Goal: Obtain resource: Download file/media

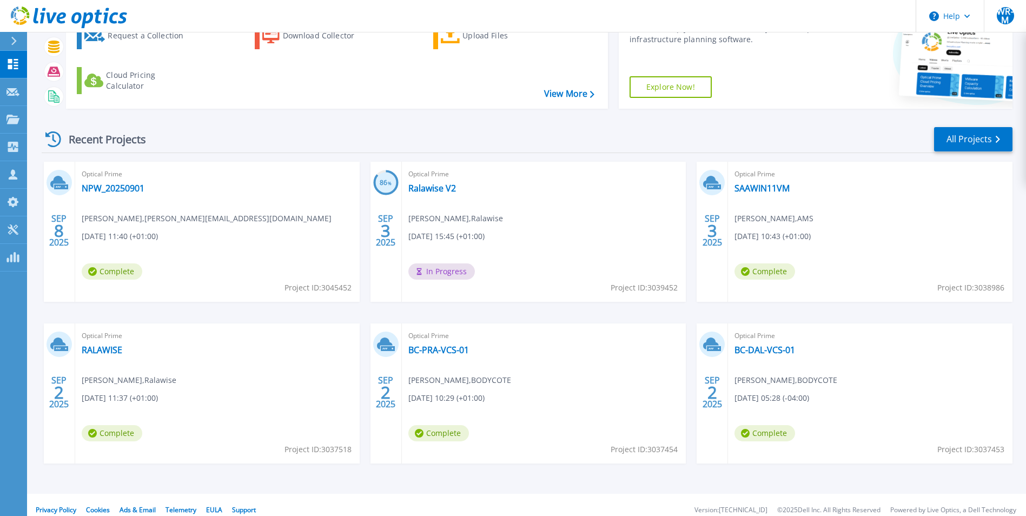
scroll to position [83, 0]
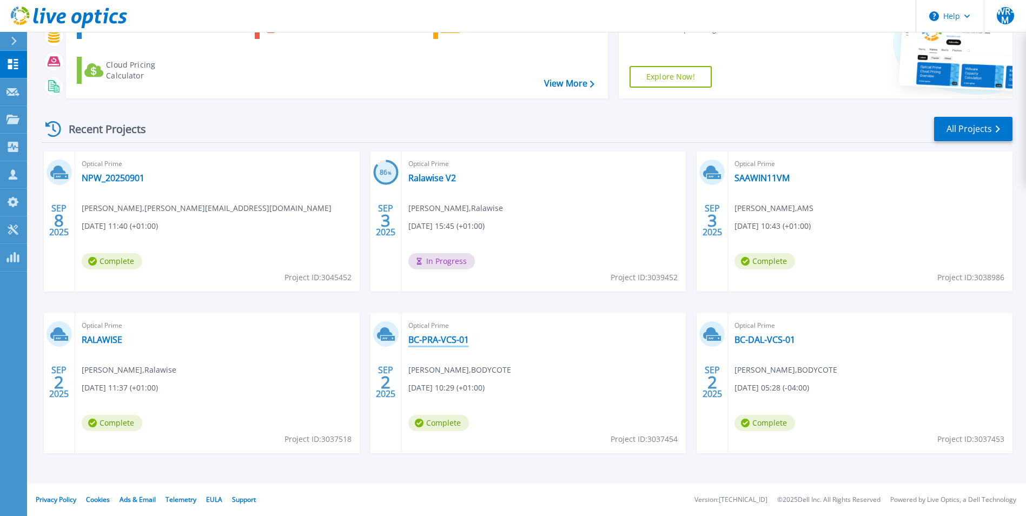
click at [439, 341] on link "BC-PRA-VCS-01" at bounding box center [438, 339] width 61 height 11
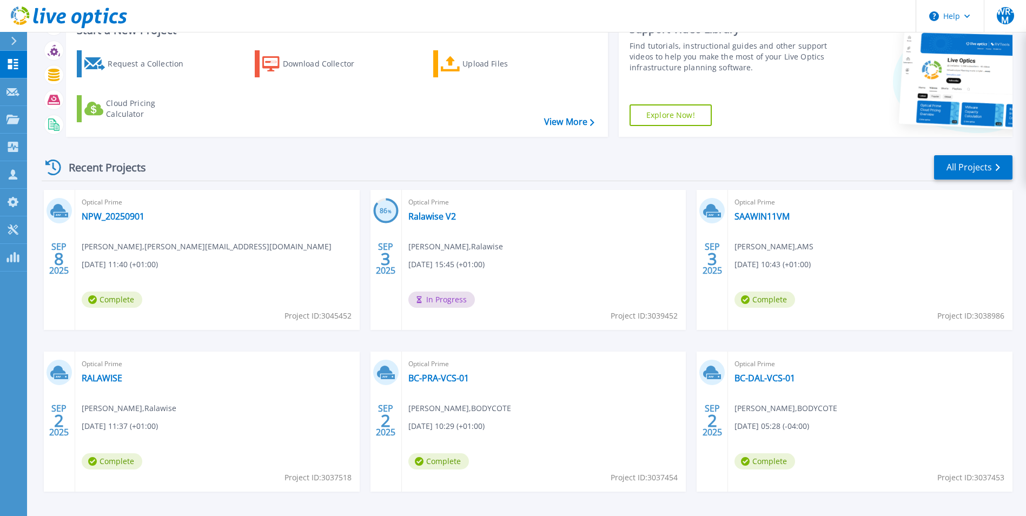
scroll to position [83, 0]
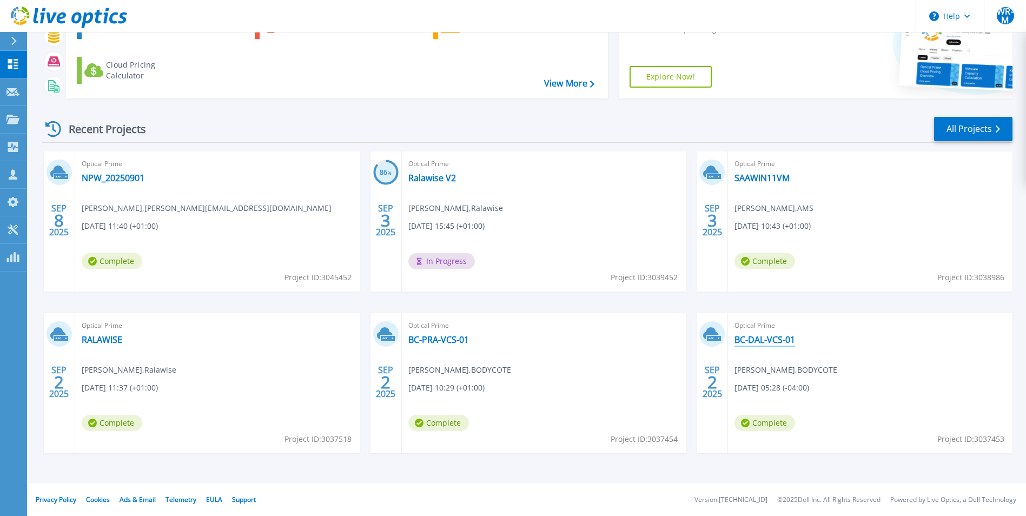
click at [771, 335] on link "BC-DAL-VCS-01" at bounding box center [764, 339] width 61 height 11
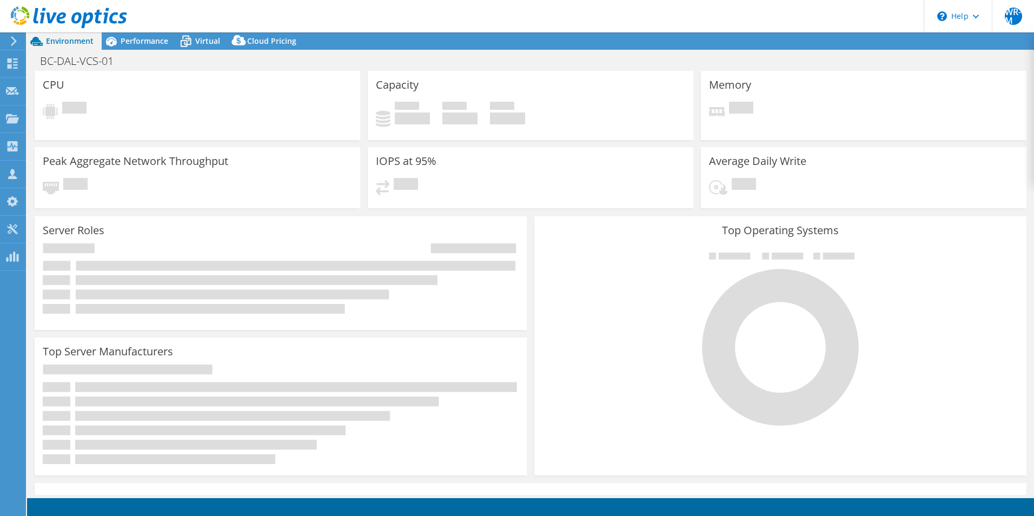
select select "USD"
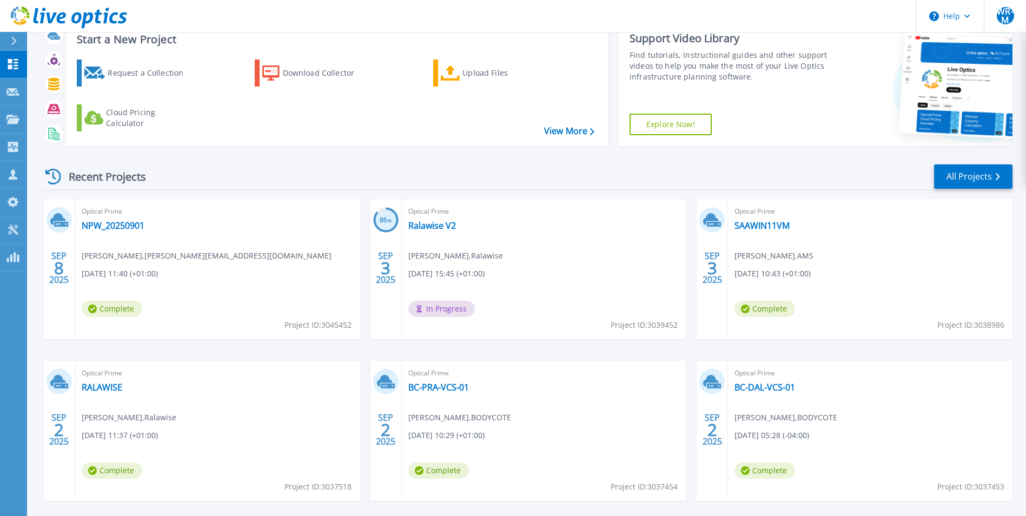
scroll to position [83, 0]
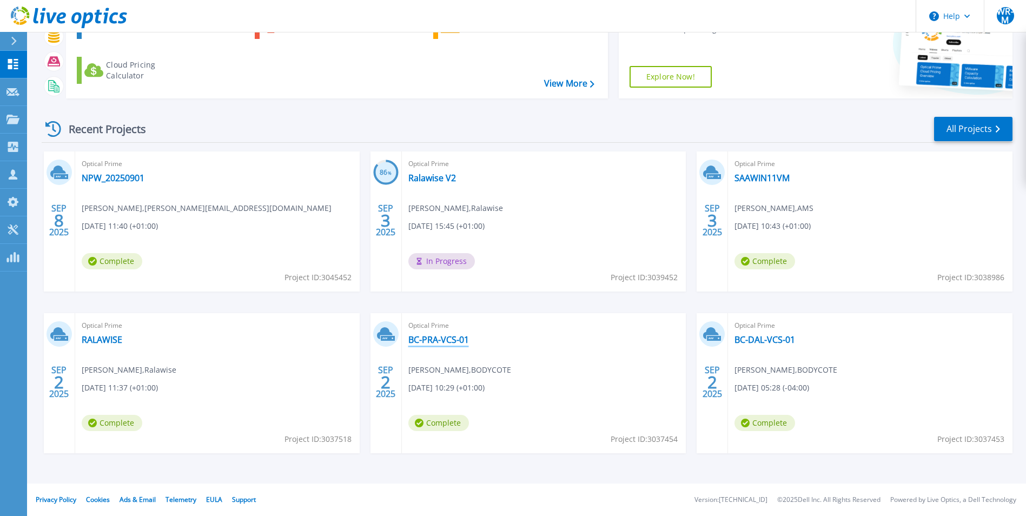
click at [455, 341] on link "BC-PRA-VCS-01" at bounding box center [438, 339] width 61 height 11
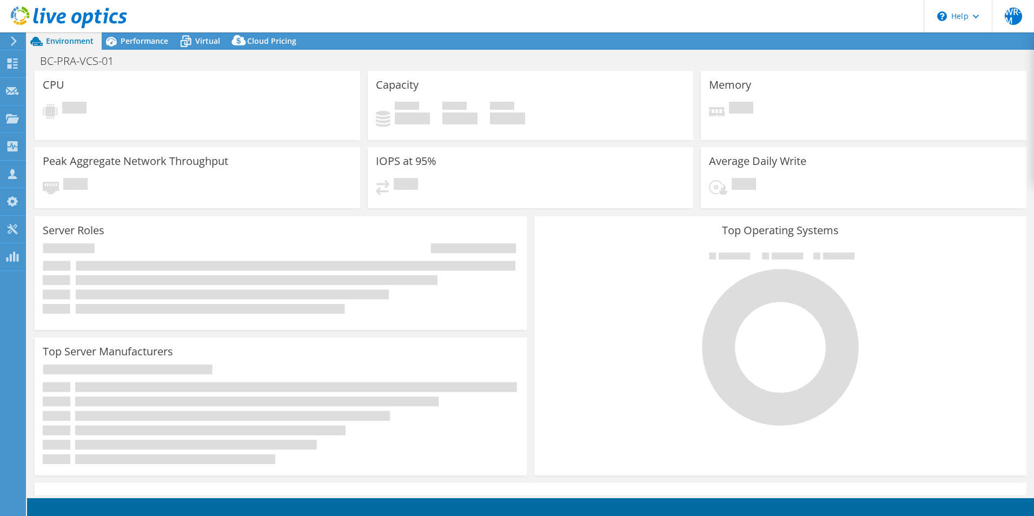
select select "USD"
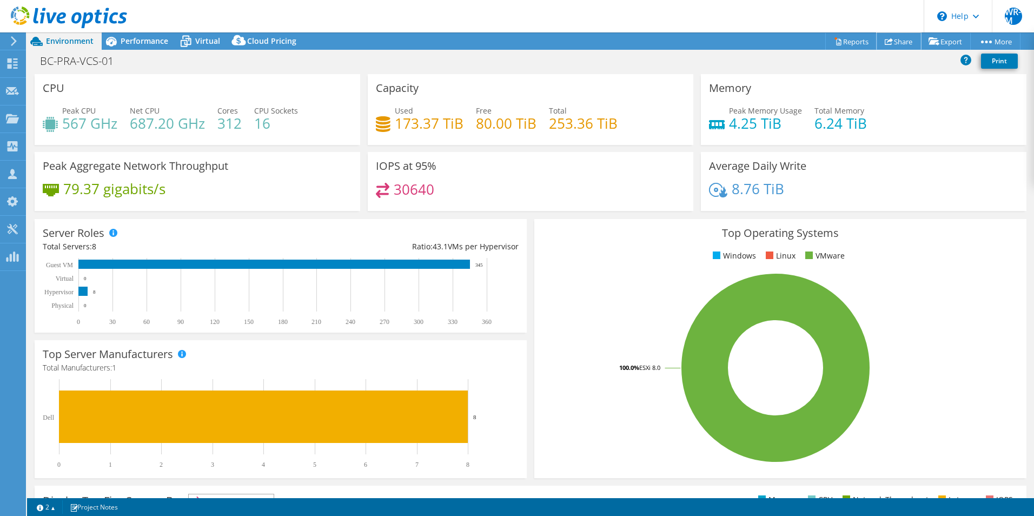
click at [907, 42] on link "Share" at bounding box center [898, 41] width 44 height 17
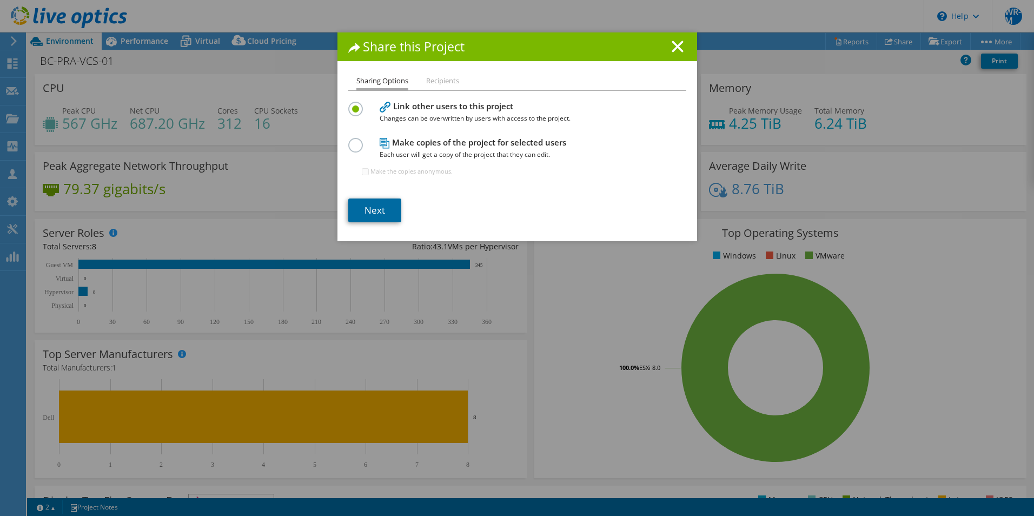
click at [383, 216] on link "Next" at bounding box center [374, 210] width 53 height 24
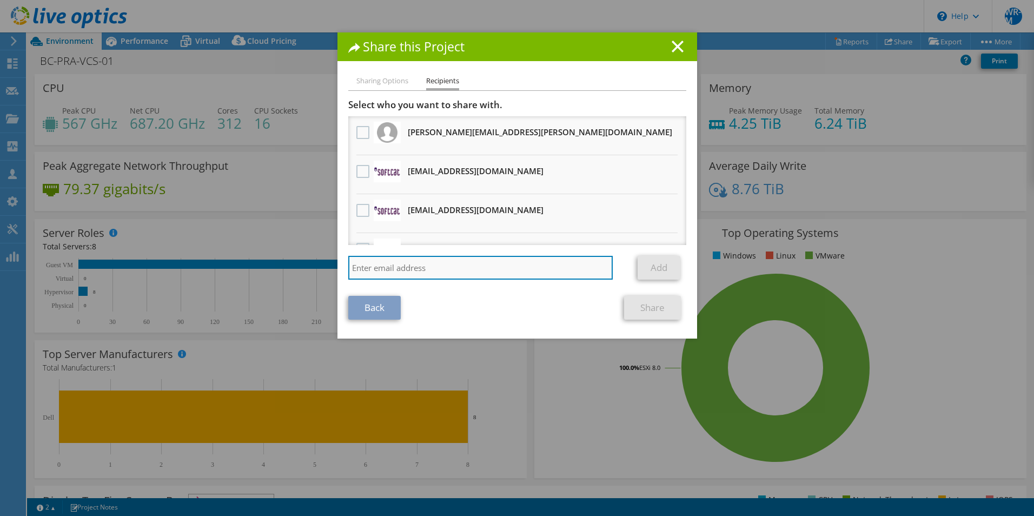
click at [467, 270] on input "search" at bounding box center [480, 268] width 265 height 24
paste input "peter.costello@rubrik.com"
type input "peter.costello@rubrik.com"
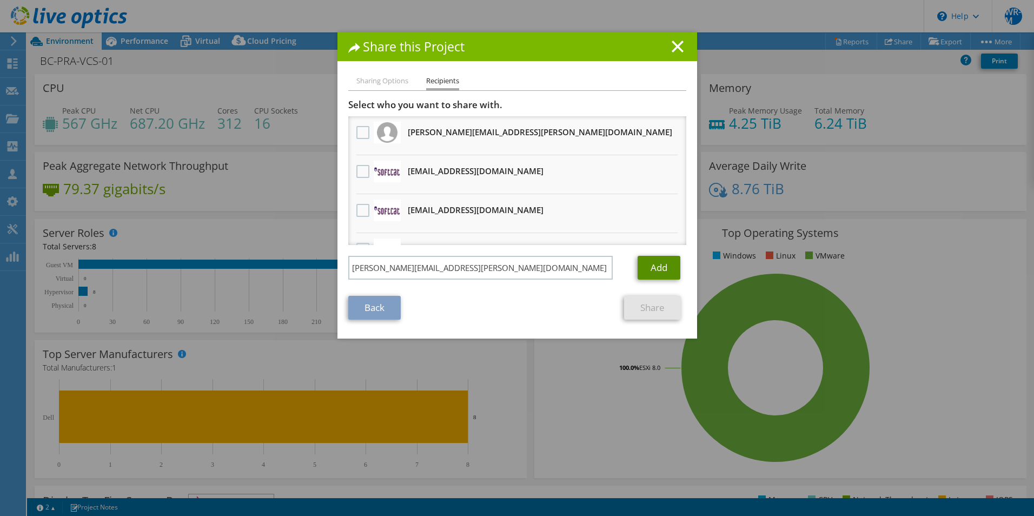
click at [661, 274] on link "Add" at bounding box center [658, 268] width 43 height 24
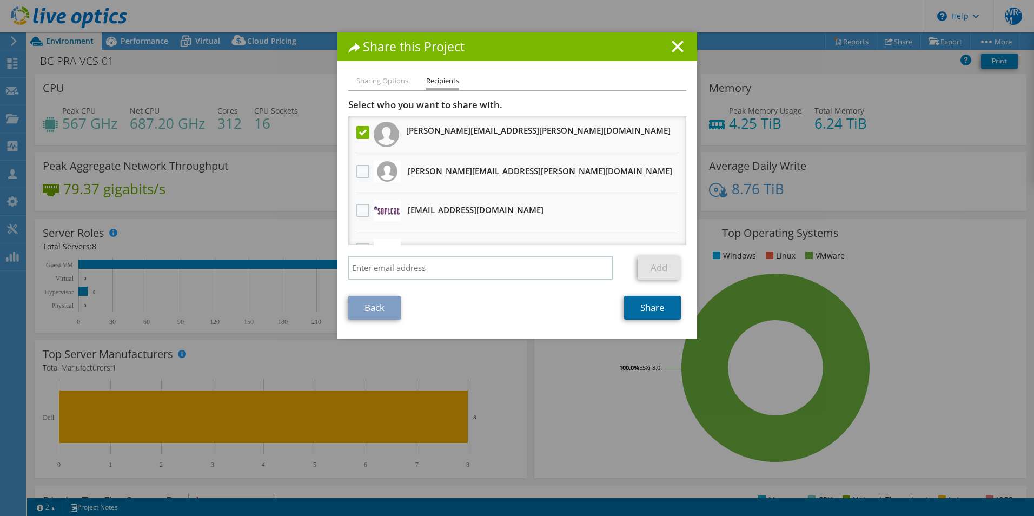
click at [641, 297] on link "Share" at bounding box center [652, 308] width 57 height 24
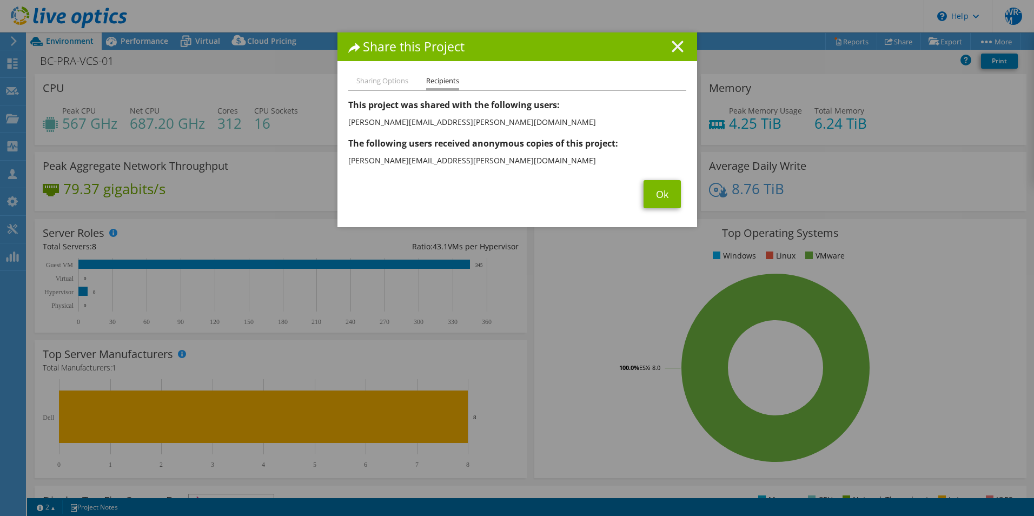
click at [676, 45] on line at bounding box center [677, 46] width 11 height 11
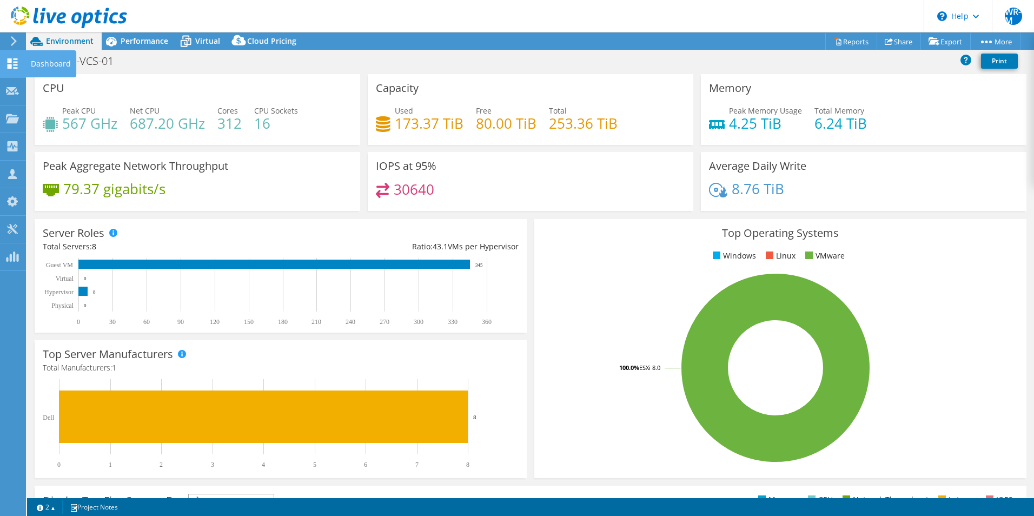
click at [15, 69] on div at bounding box center [12, 65] width 13 height 12
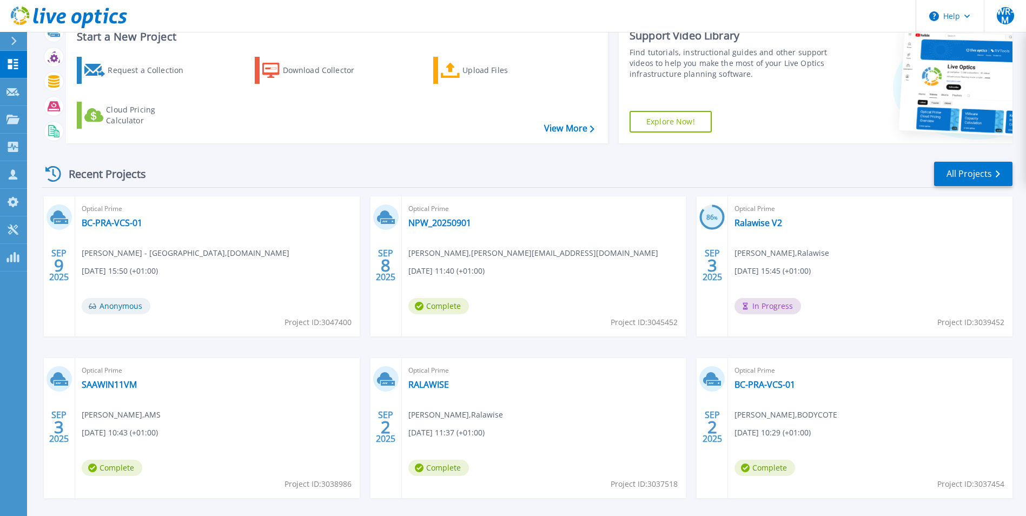
scroll to position [83, 0]
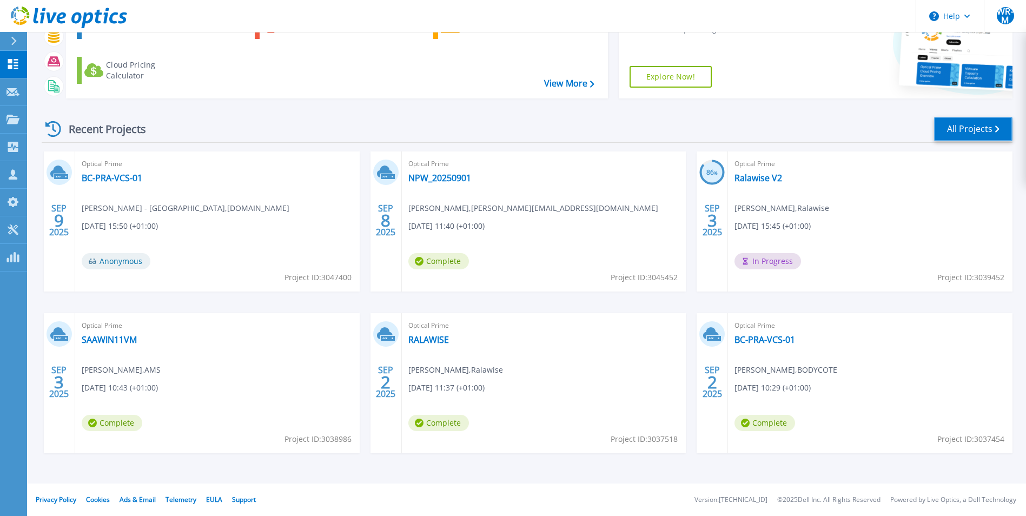
click at [962, 134] on link "All Projects" at bounding box center [973, 129] width 78 height 24
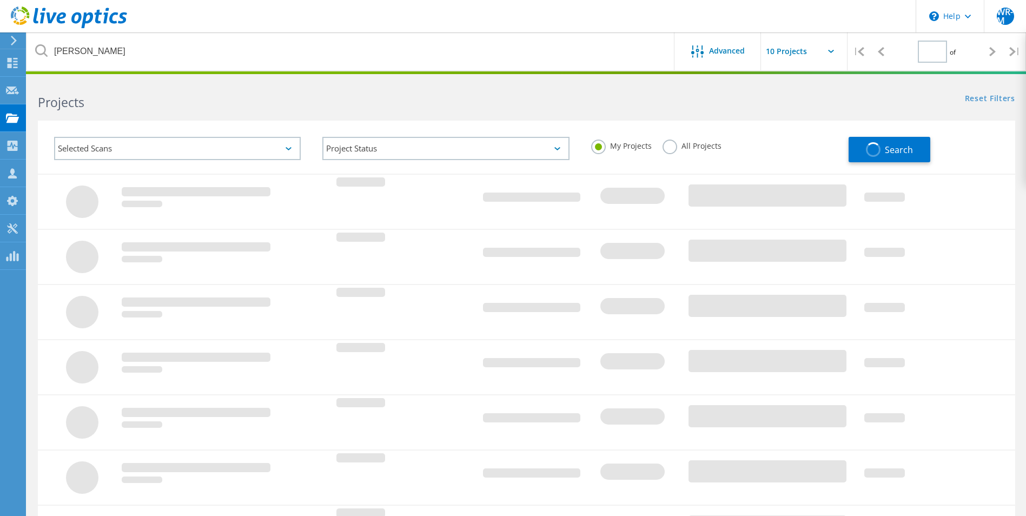
type input "1"
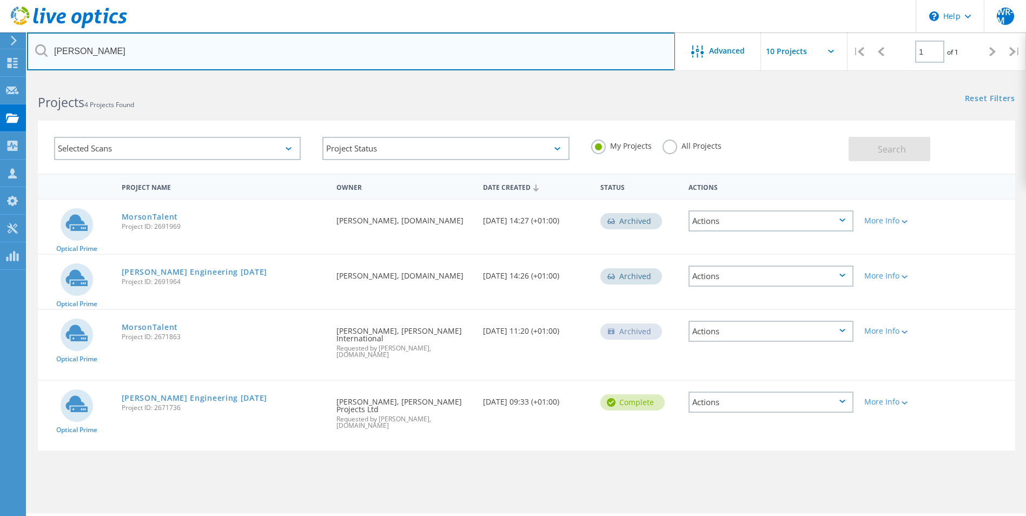
drag, startPoint x: -30, startPoint y: 45, endPoint x: -43, endPoint y: 46, distance: 12.4
click at [0, 46] on html "\n Help Explore Helpful Articles Contact Support WR-M Partner Team Member [PERS…" at bounding box center [513, 272] width 1026 height 545
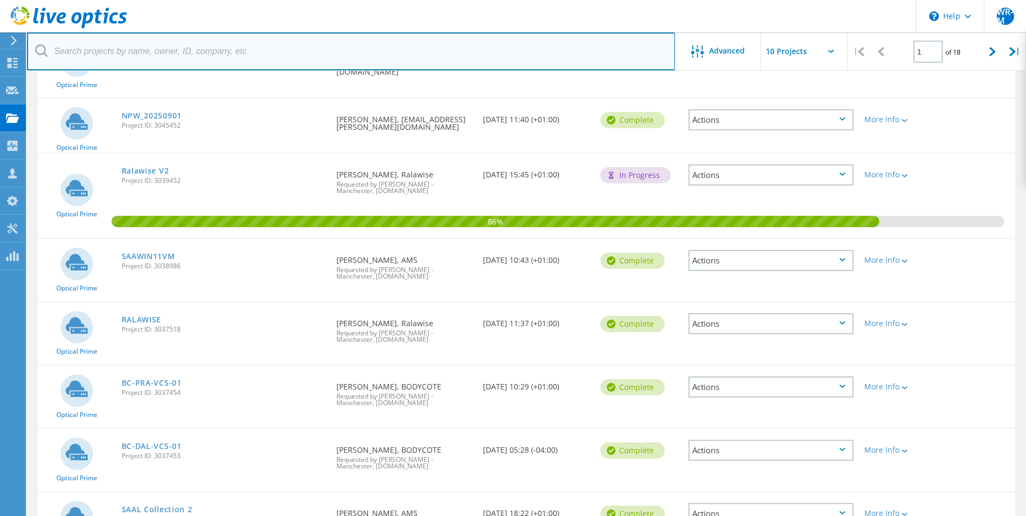
scroll to position [216, 0]
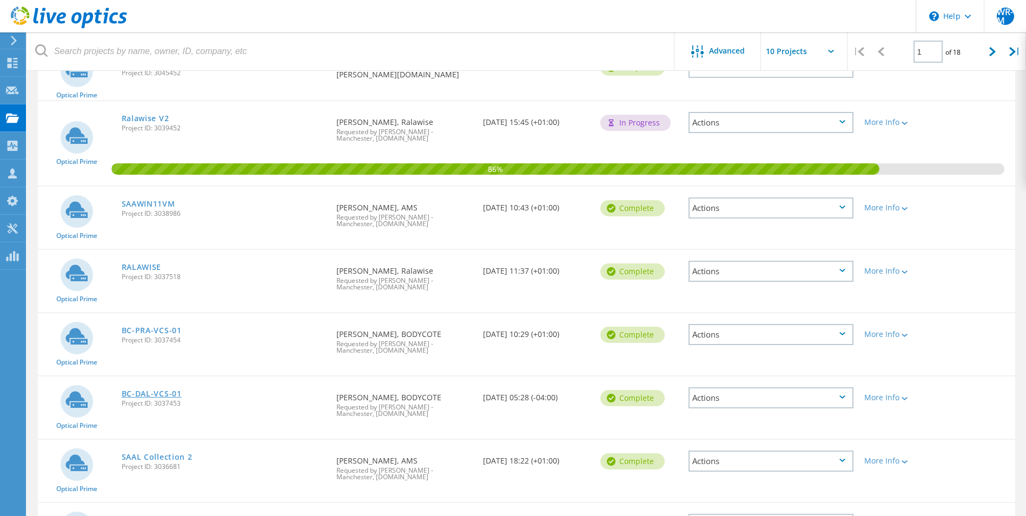
click at [163, 390] on link "BC-DAL-VCS-01" at bounding box center [152, 394] width 60 height 8
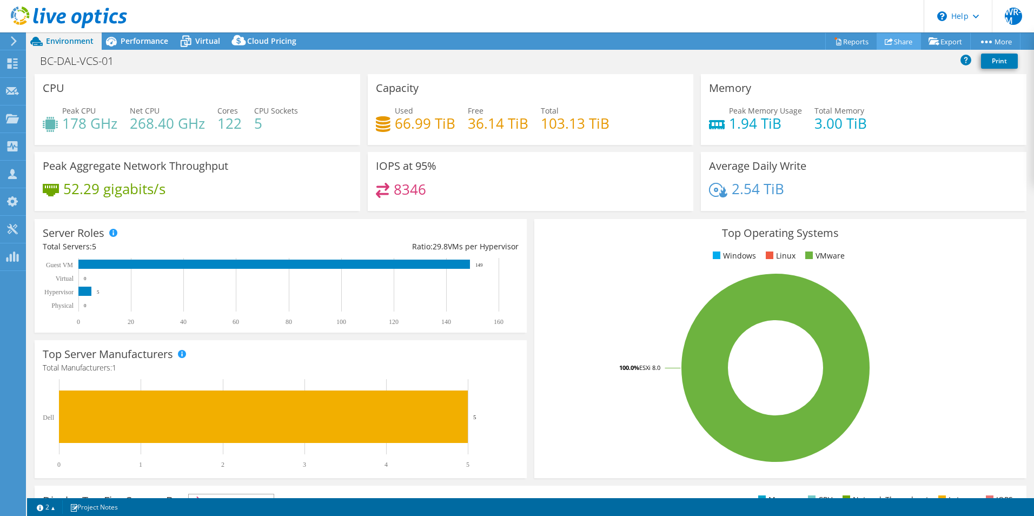
click at [884, 42] on icon at bounding box center [888, 41] width 8 height 8
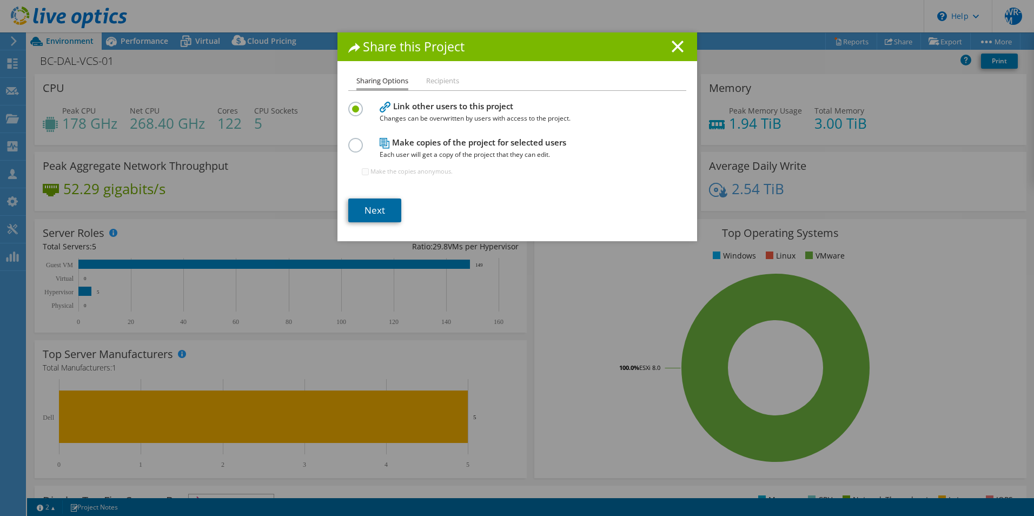
click at [373, 214] on link "Next" at bounding box center [374, 210] width 53 height 24
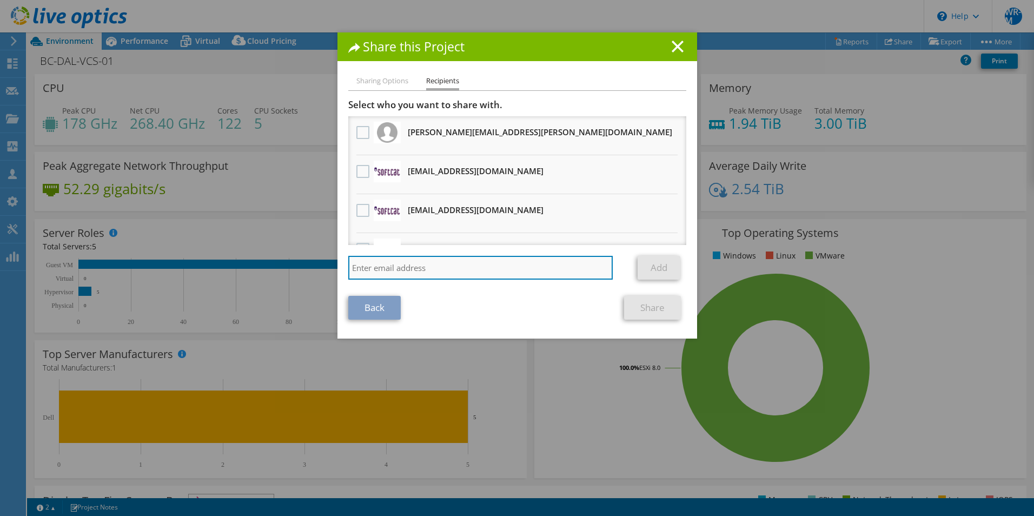
click at [390, 271] on input "search" at bounding box center [480, 268] width 265 height 24
paste input "peter.costello@rubrik.com"
type input "peter.costello@rubrik.com"
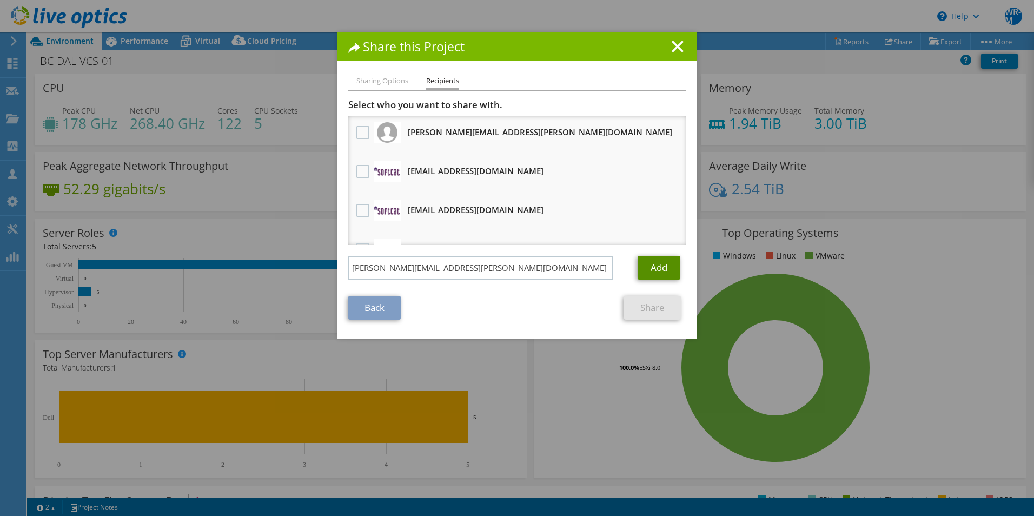
click at [648, 265] on link "Add" at bounding box center [658, 268] width 43 height 24
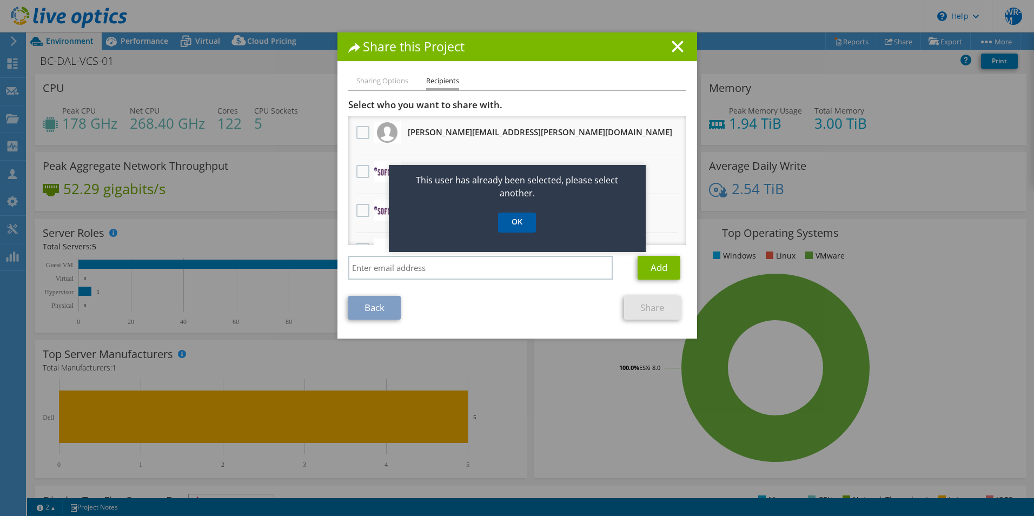
click at [515, 223] on link "OK" at bounding box center [517, 222] width 38 height 20
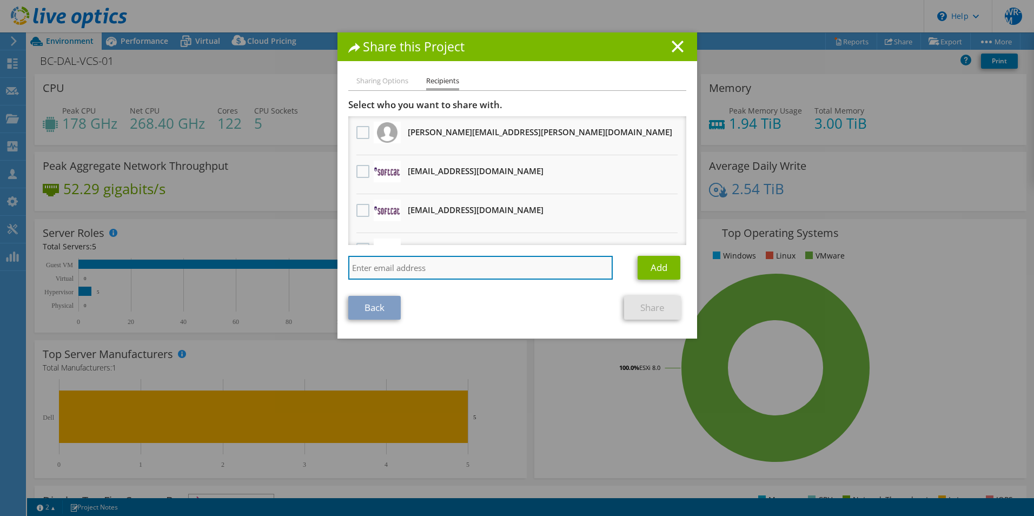
click at [425, 266] on input "search" at bounding box center [480, 268] width 265 height 24
paste input "peter.costello@rubrik.com"
type input "peter.costello@rubrik.com"
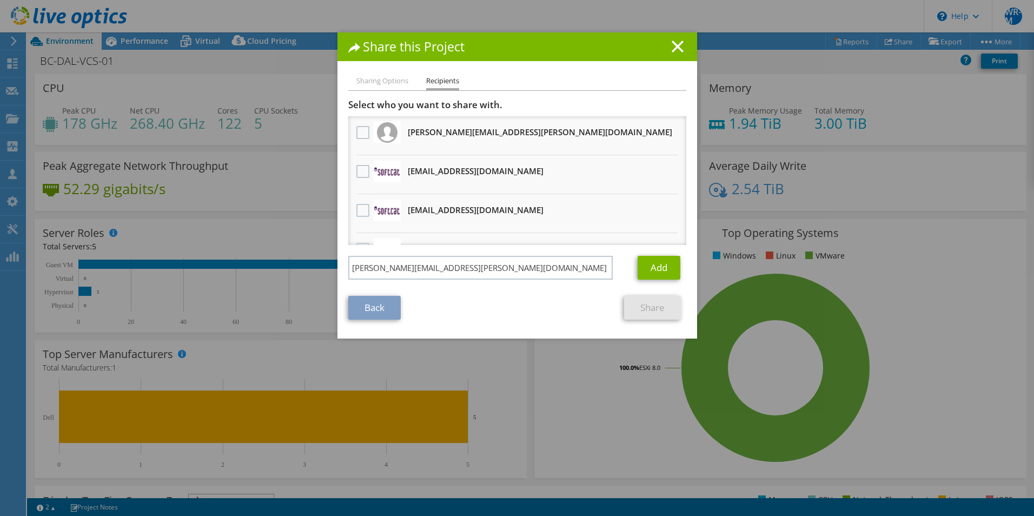
click at [678, 267] on div "Add" at bounding box center [661, 268] width 48 height 24
click at [649, 268] on link "Add" at bounding box center [658, 268] width 43 height 24
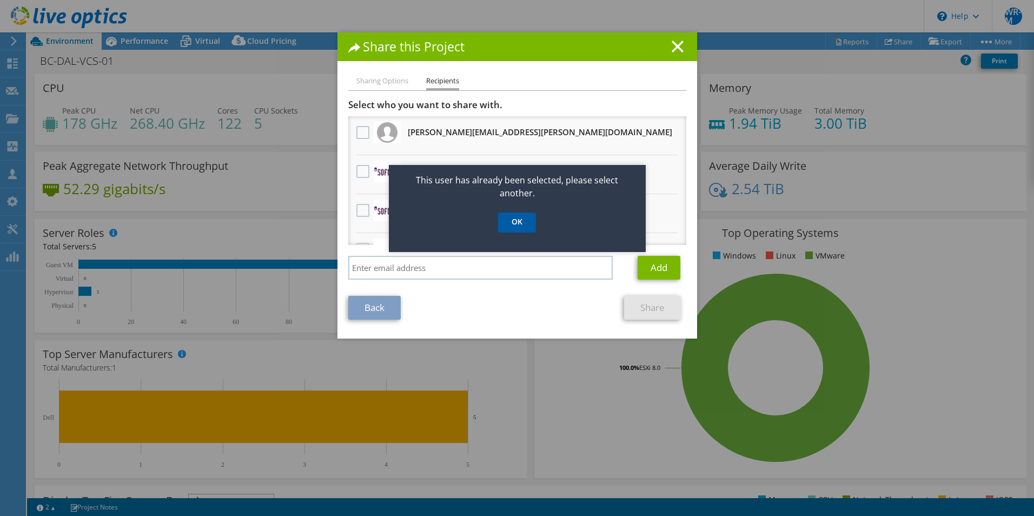
click at [511, 223] on link "OK" at bounding box center [517, 222] width 38 height 20
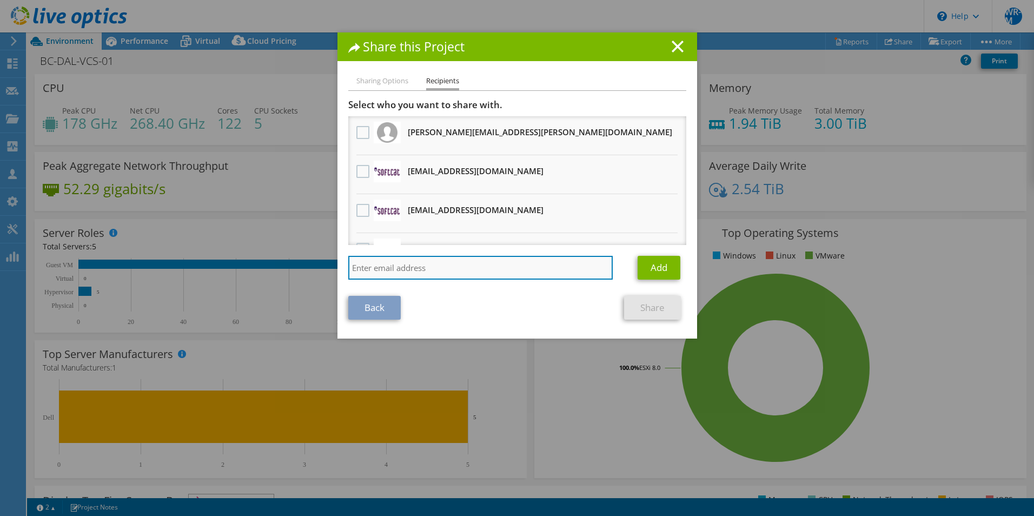
click at [437, 262] on input "search" at bounding box center [480, 268] width 265 height 24
paste input "peter.costello@rubrik.com"
type input "peter.costello@rubrik.com"
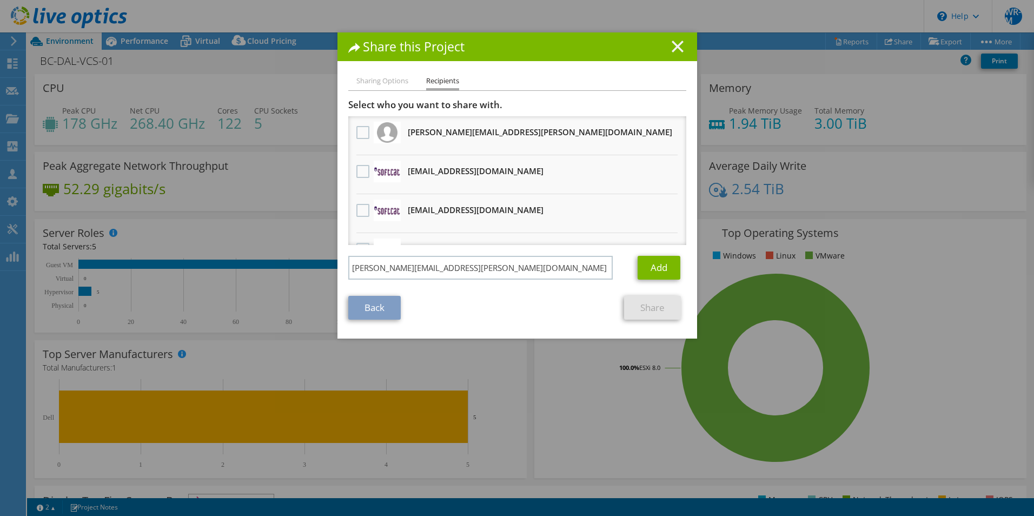
click at [676, 47] on icon at bounding box center [677, 47] width 12 height 12
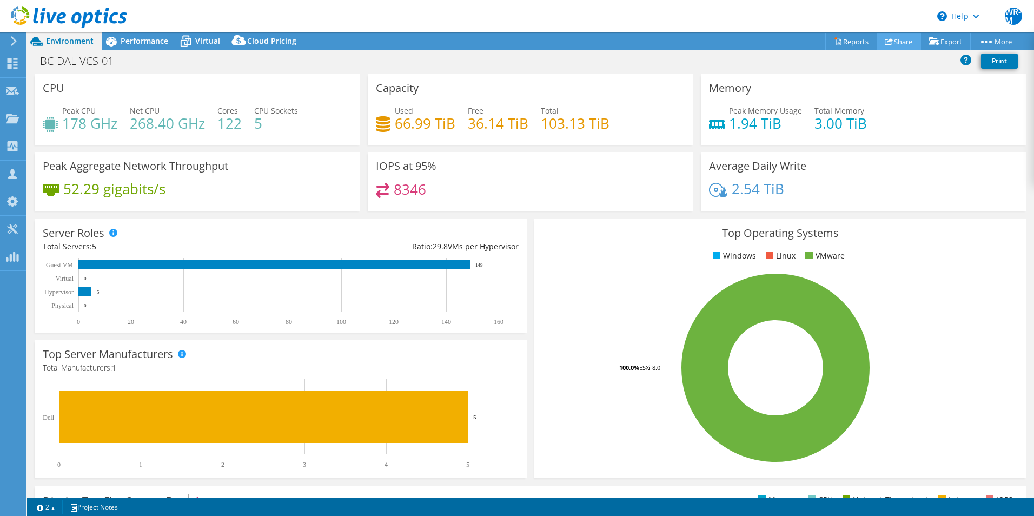
click at [891, 47] on link "Share" at bounding box center [898, 41] width 44 height 17
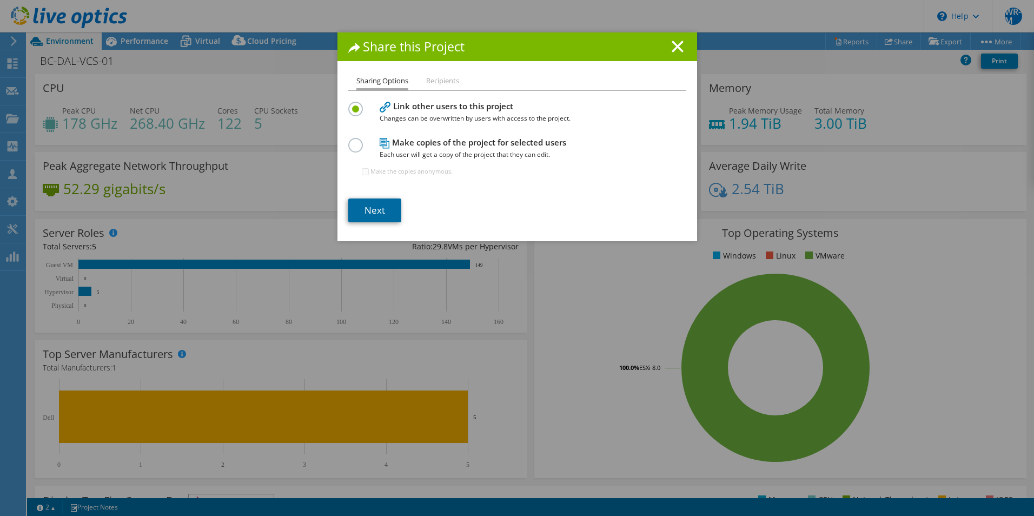
click at [372, 214] on link "Next" at bounding box center [374, 210] width 53 height 24
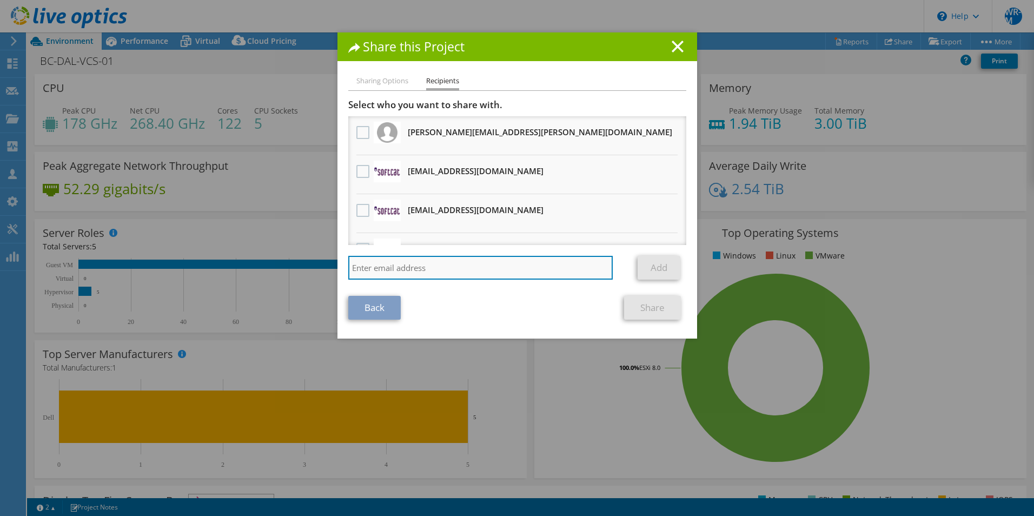
click at [430, 272] on input "search" at bounding box center [480, 268] width 265 height 24
paste input "peter.costello@rubrik.com"
type input "peter.costello@rubrik.com"
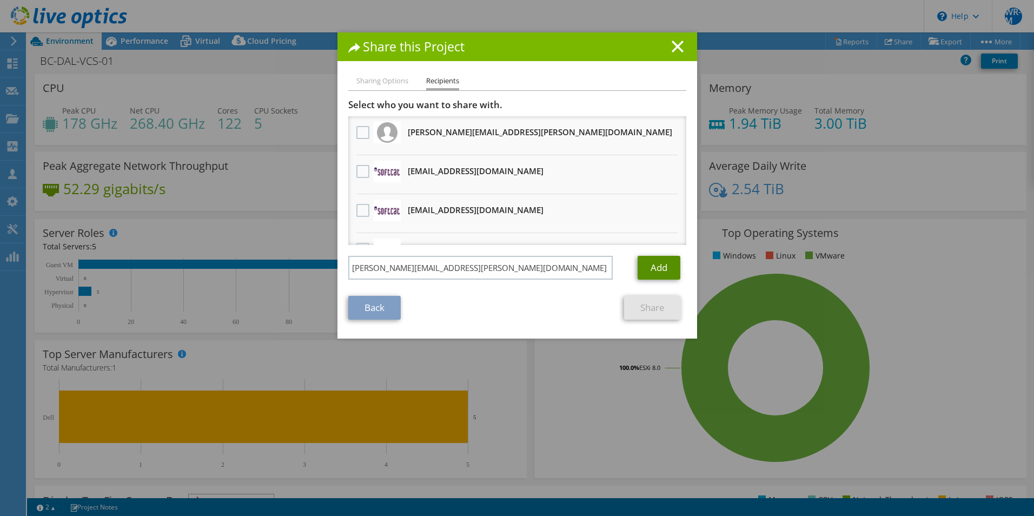
click at [650, 271] on link "Add" at bounding box center [658, 268] width 43 height 24
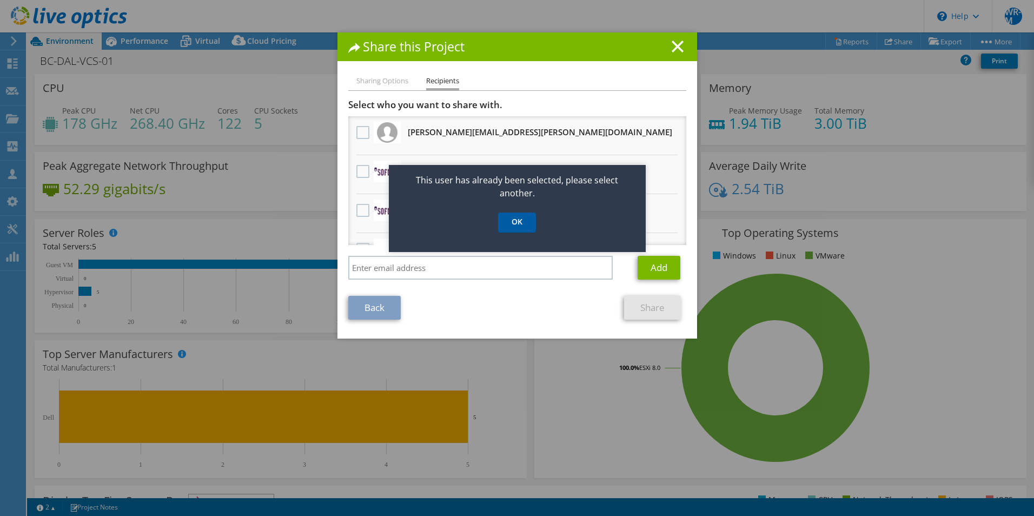
click at [528, 214] on link "OK" at bounding box center [517, 222] width 38 height 20
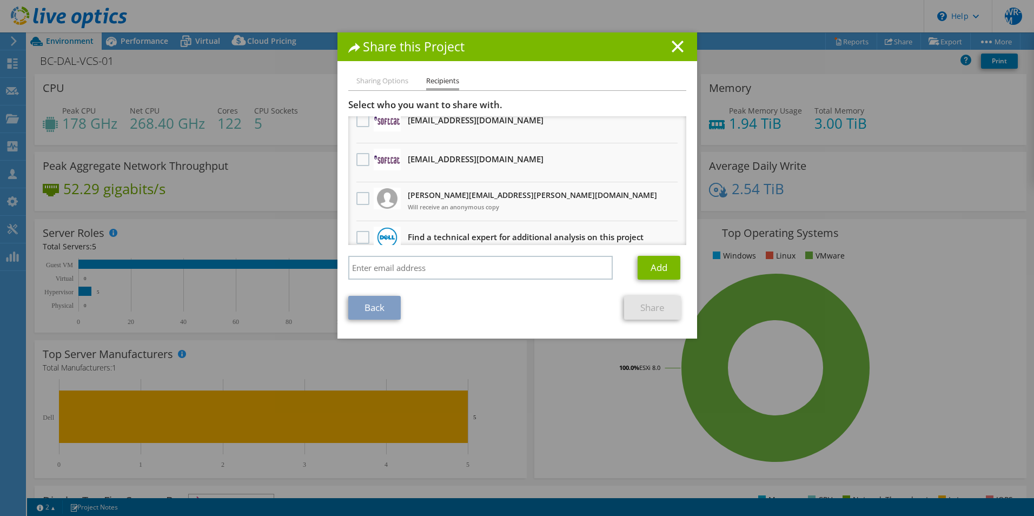
scroll to position [105, 0]
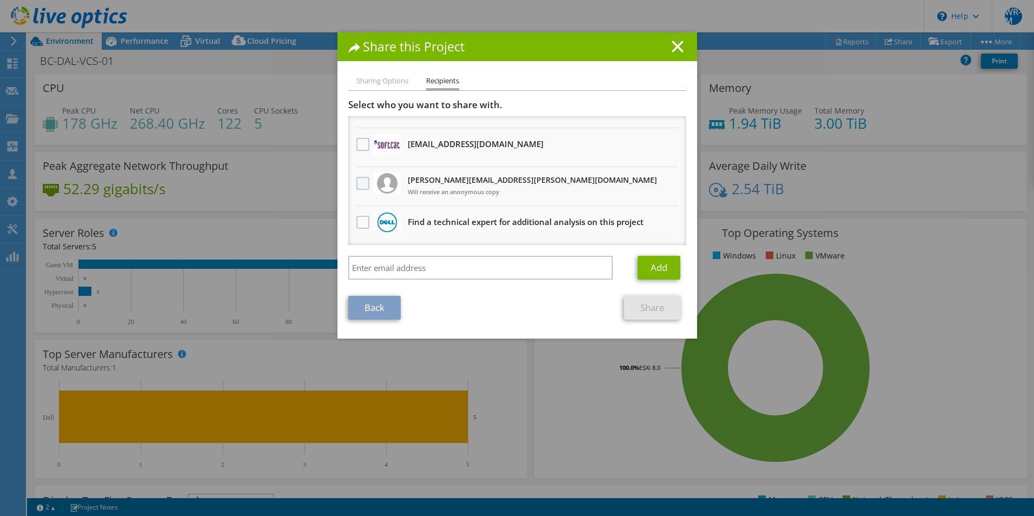
click at [356, 183] on label at bounding box center [364, 183] width 16 height 13
click at [0, 0] on input "checkbox" at bounding box center [0, 0] width 0 height 0
click at [649, 308] on link "Share" at bounding box center [652, 308] width 57 height 24
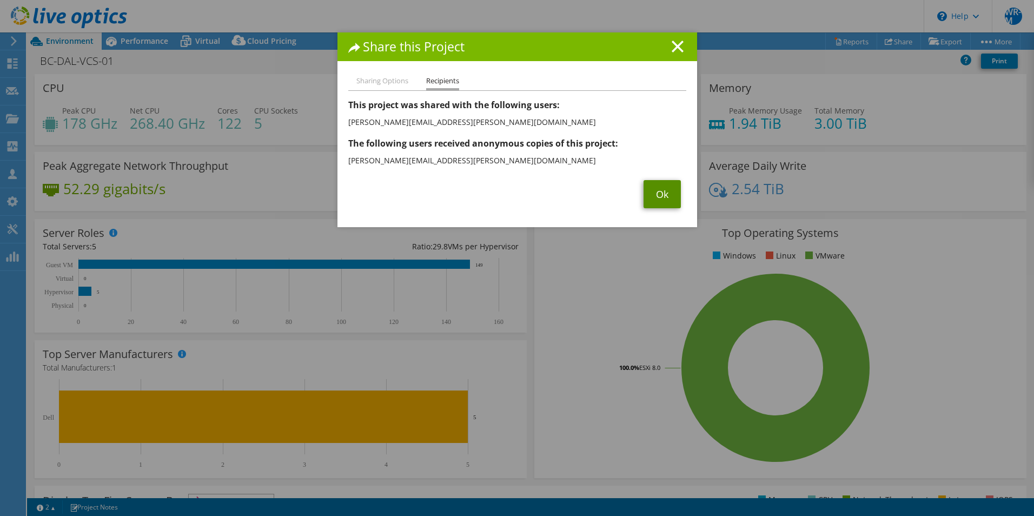
click at [645, 190] on link "Ok" at bounding box center [661, 194] width 37 height 28
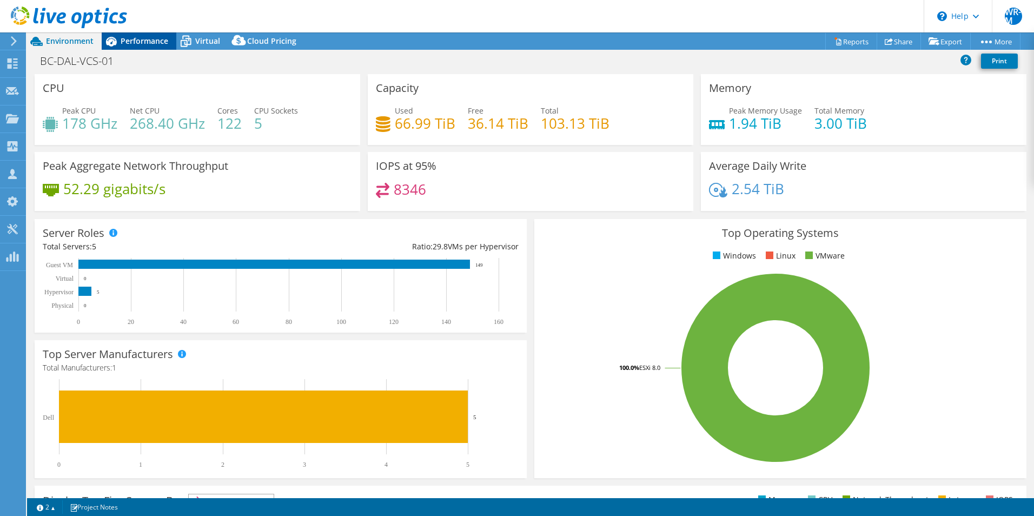
click at [155, 40] on span "Performance" at bounding box center [145, 41] width 48 height 10
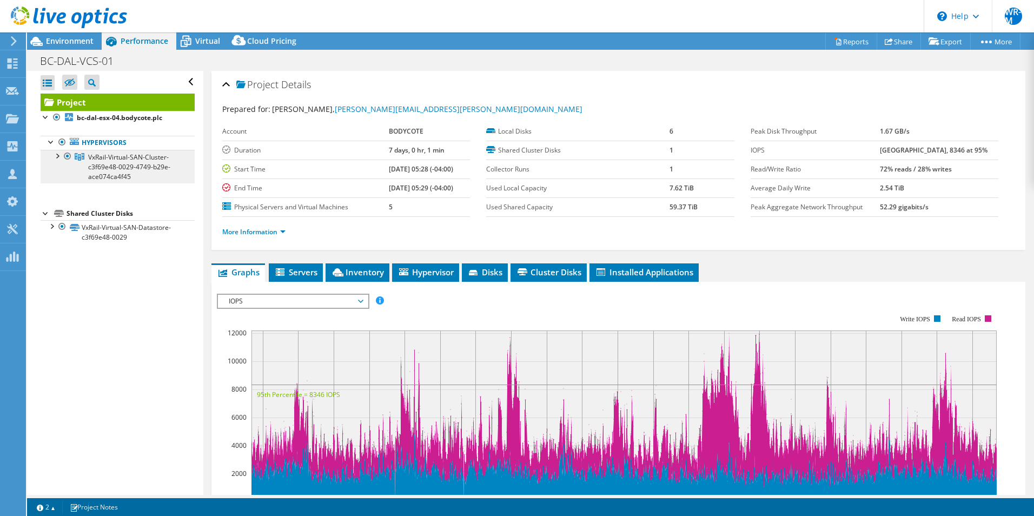
click at [126, 172] on span "VxRail-Virtual-SAN-Cluster-c3f69e48-0029-4749-b29e-ace074ca4f45" at bounding box center [129, 166] width 82 height 29
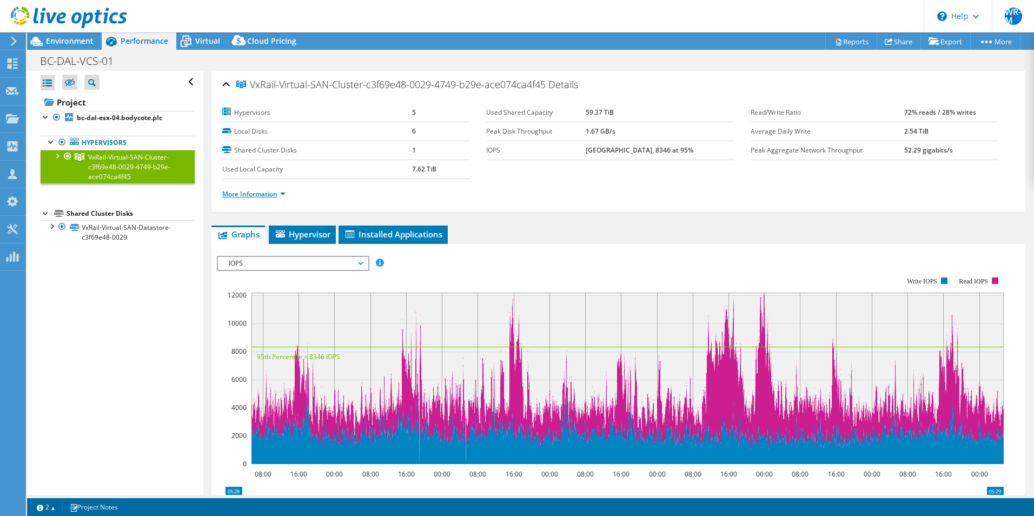
click at [257, 196] on link "More Information" at bounding box center [253, 193] width 63 height 9
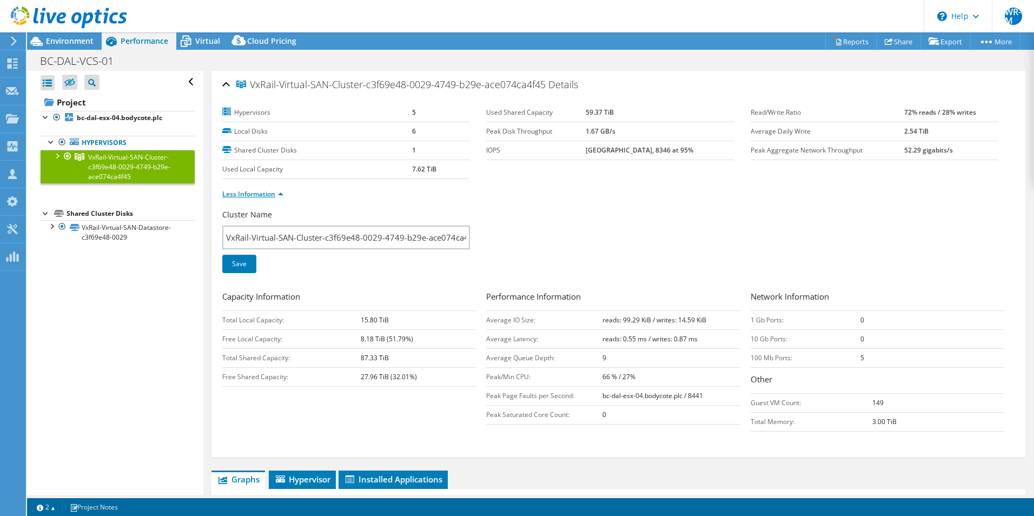
click at [257, 196] on link "Less Information" at bounding box center [252, 193] width 61 height 9
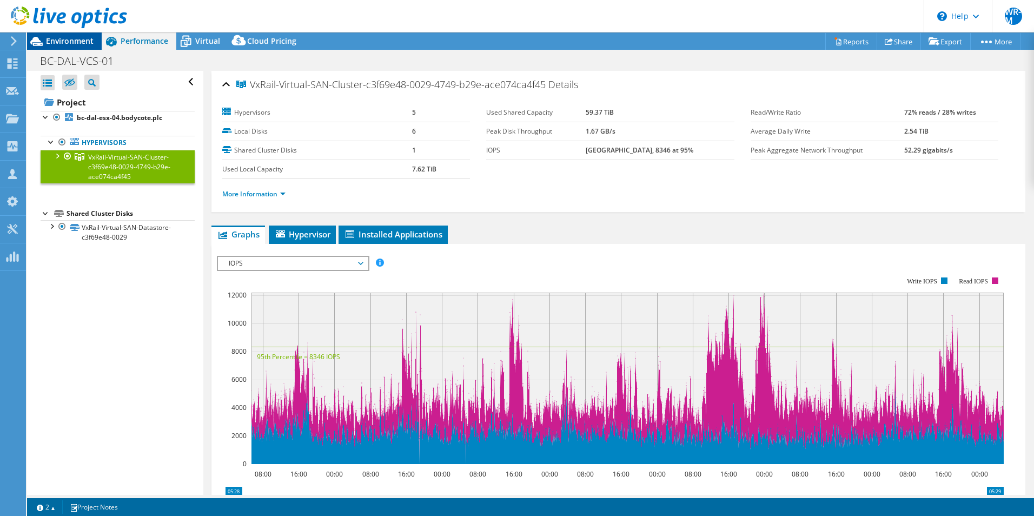
click at [83, 46] on div "Environment" at bounding box center [64, 40] width 75 height 17
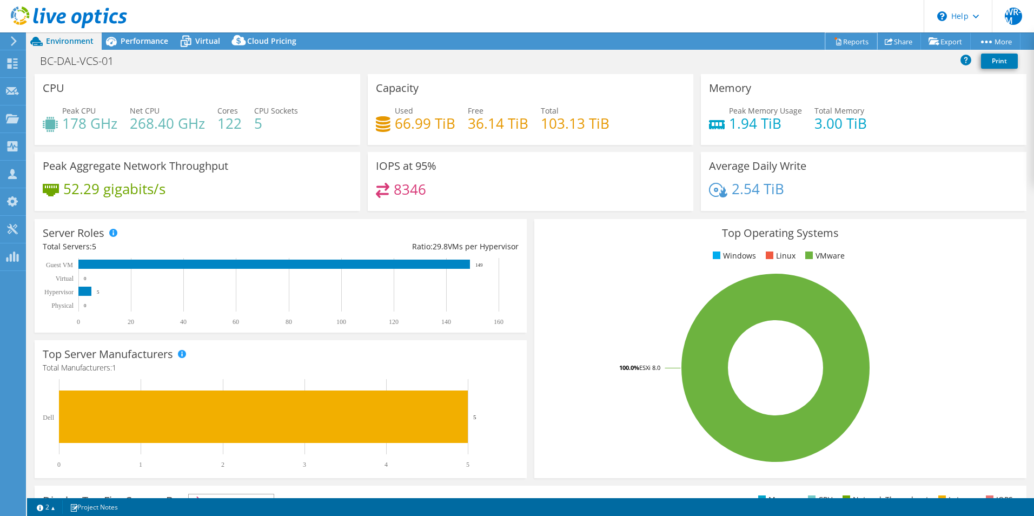
click at [846, 38] on link "Reports" at bounding box center [851, 41] width 52 height 17
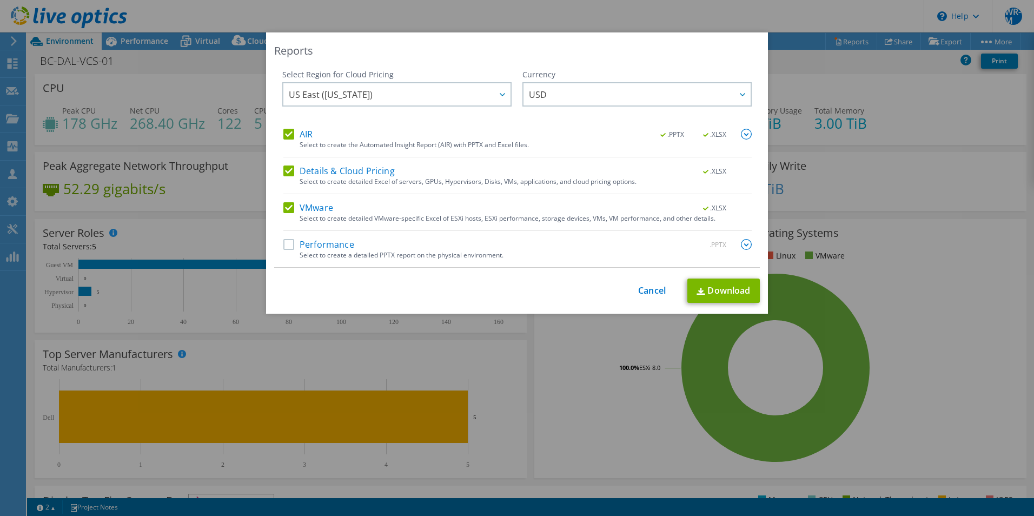
click at [295, 124] on div "Select Region for Cloud Pricing Asia Pacific (Hong Kong) Asia Pacific (Mumbai) …" at bounding box center [396, 98] width 229 height 59
click at [288, 133] on label "AIR" at bounding box center [297, 134] width 29 height 11
click at [0, 0] on input "AIR" at bounding box center [0, 0] width 0 height 0
click at [290, 210] on label "VMware" at bounding box center [308, 207] width 50 height 11
click at [0, 0] on input "VMware" at bounding box center [0, 0] width 0 height 0
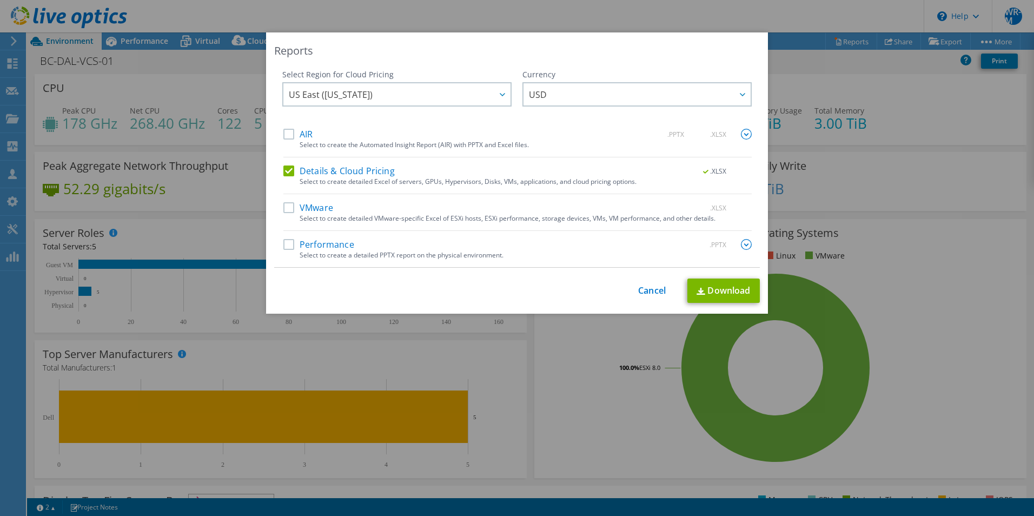
click at [290, 210] on label "VMware" at bounding box center [308, 207] width 50 height 11
click at [0, 0] on input "VMware" at bounding box center [0, 0] width 0 height 0
click at [283, 162] on div "AIR .PPTX .XLSX Select to create the Automated Insight Report (AIR) with PPTX a…" at bounding box center [517, 198] width 468 height 138
click at [283, 170] on label "Details & Cloud Pricing" at bounding box center [338, 170] width 111 height 11
click at [0, 0] on input "Details & Cloud Pricing" at bounding box center [0, 0] width 0 height 0
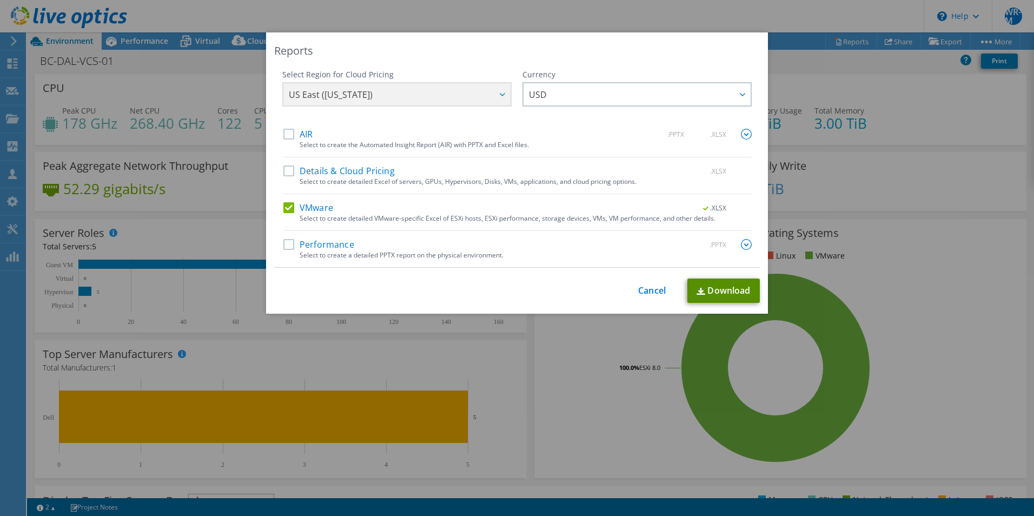
click at [704, 285] on link "Download" at bounding box center [723, 290] width 72 height 24
click at [650, 288] on div "This process may take a while, please wait... Cancel Download" at bounding box center [516, 290] width 485 height 24
click at [652, 288] on link "Cancel" at bounding box center [652, 290] width 28 height 10
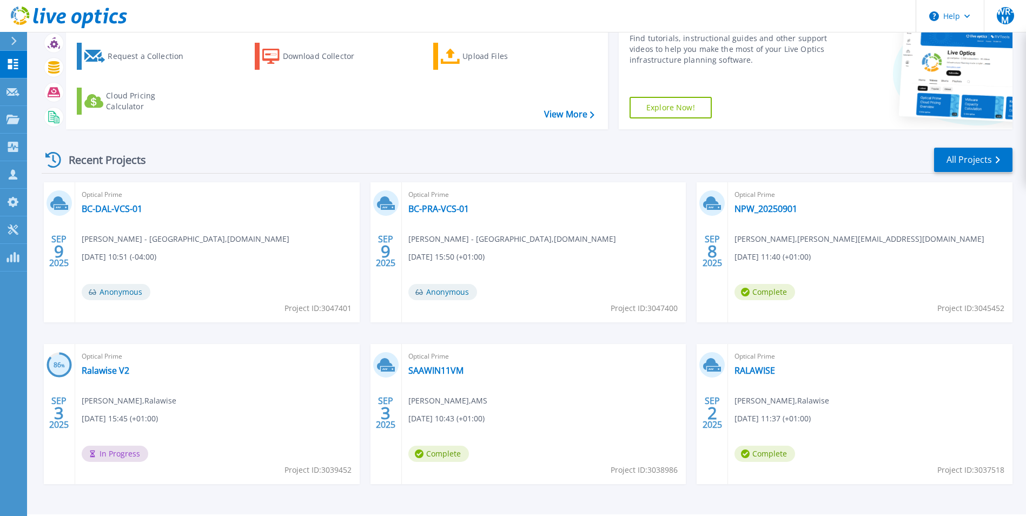
scroll to position [83, 0]
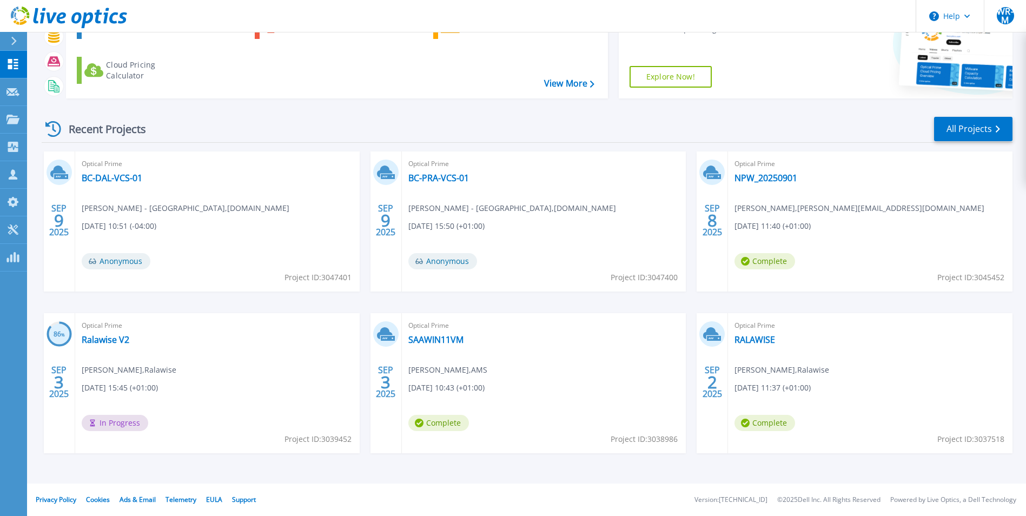
click at [954, 144] on div "Recent Projects All Projects [DATE] Optical Prime BC-DAL-VCS-01 [PERSON_NAME] -…" at bounding box center [527, 295] width 970 height 376
click at [955, 128] on link "All Projects" at bounding box center [973, 129] width 78 height 24
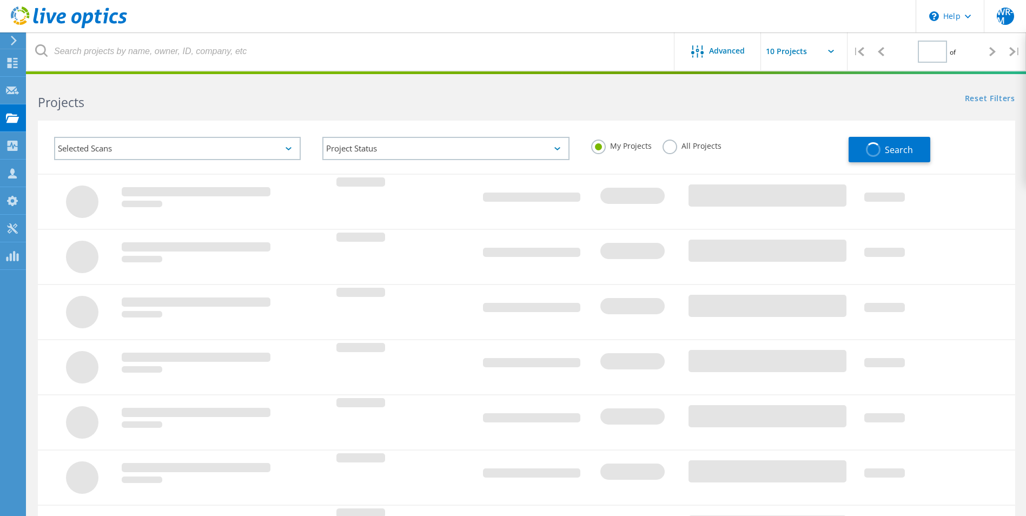
type input "1"
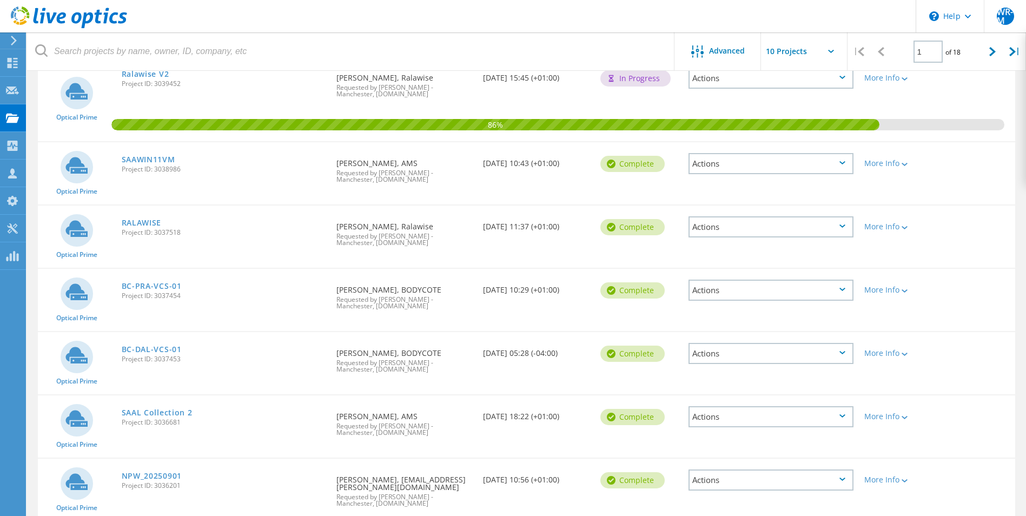
scroll to position [324, 0]
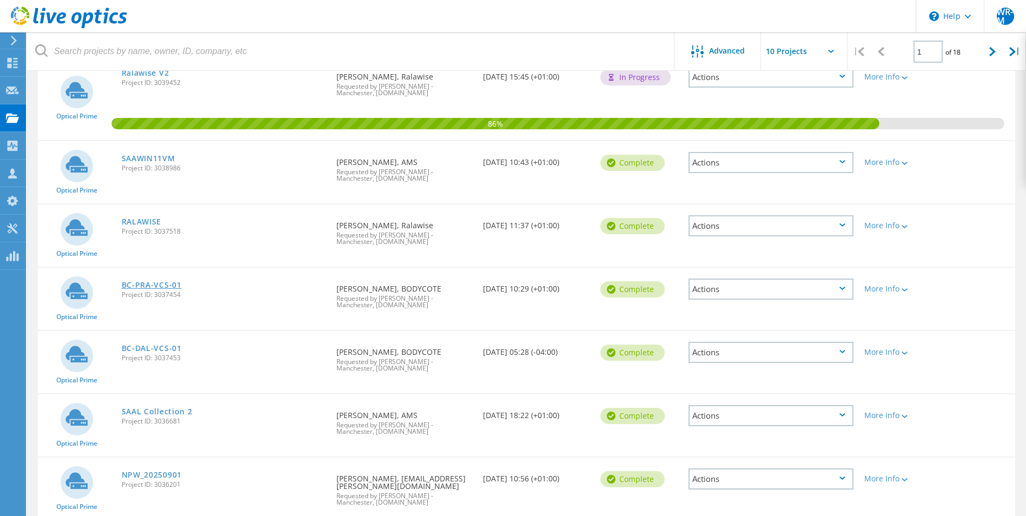
click at [160, 281] on link "BC-PRA-VCS-01" at bounding box center [152, 285] width 60 height 8
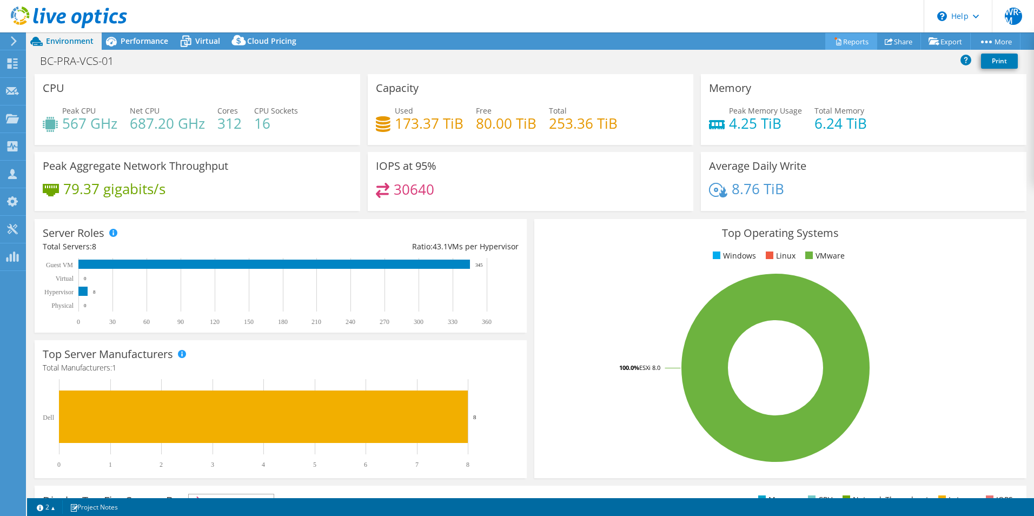
click at [842, 45] on link "Reports" at bounding box center [851, 41] width 52 height 17
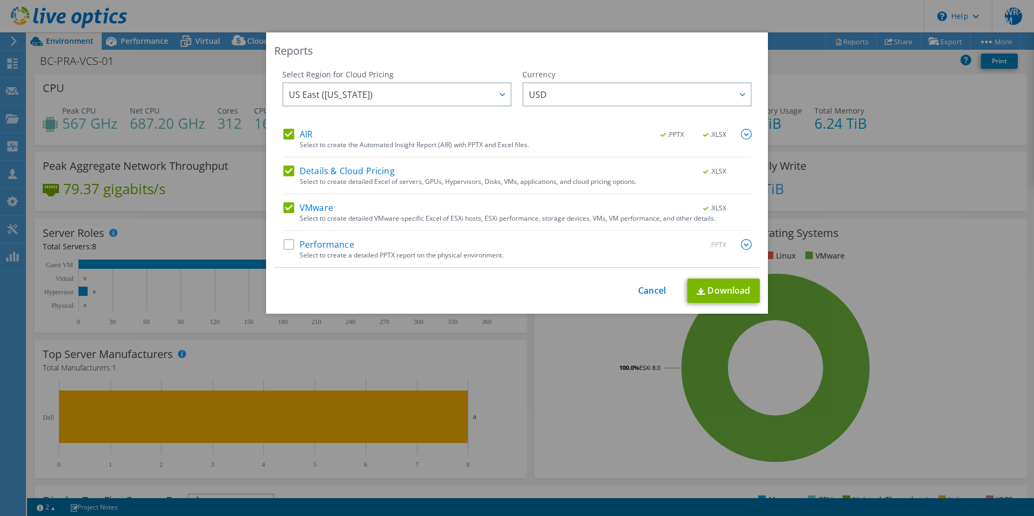
click at [289, 133] on label "AIR" at bounding box center [297, 134] width 29 height 11
click at [0, 0] on input "AIR" at bounding box center [0, 0] width 0 height 0
click at [284, 172] on label "Details & Cloud Pricing" at bounding box center [338, 170] width 111 height 11
click at [0, 0] on input "Details & Cloud Pricing" at bounding box center [0, 0] width 0 height 0
click at [723, 294] on link "Download" at bounding box center [723, 290] width 72 height 24
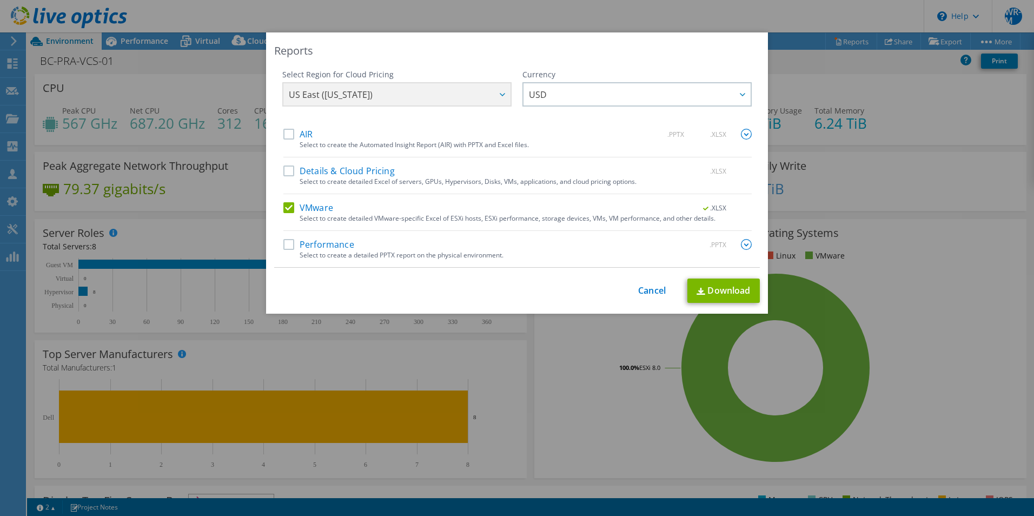
click at [640, 283] on div "This process may take a while, please wait... Cancel Download" at bounding box center [516, 290] width 485 height 24
click at [650, 294] on link "Cancel" at bounding box center [652, 290] width 28 height 10
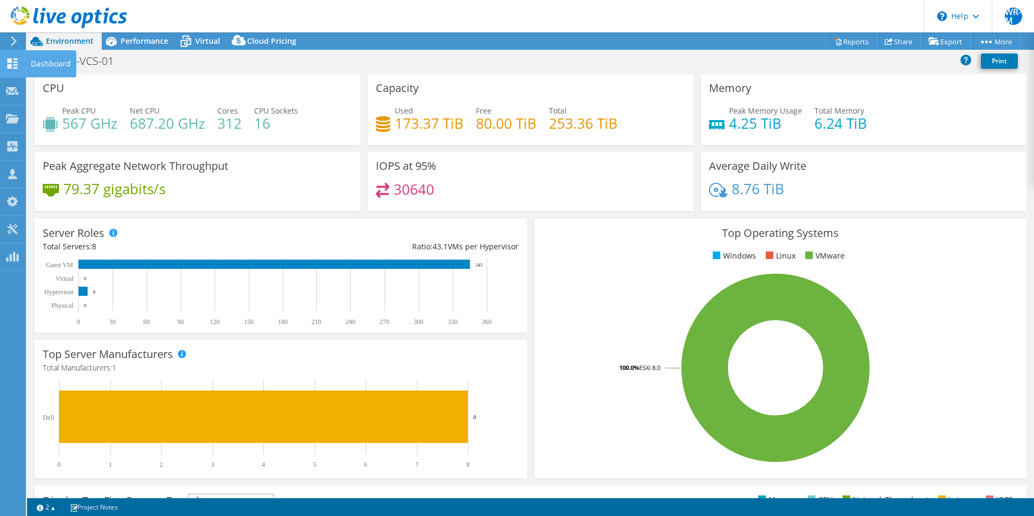
click at [26, 60] on div "Dashboard" at bounding box center [50, 63] width 51 height 27
